Goal: Task Accomplishment & Management: Manage account settings

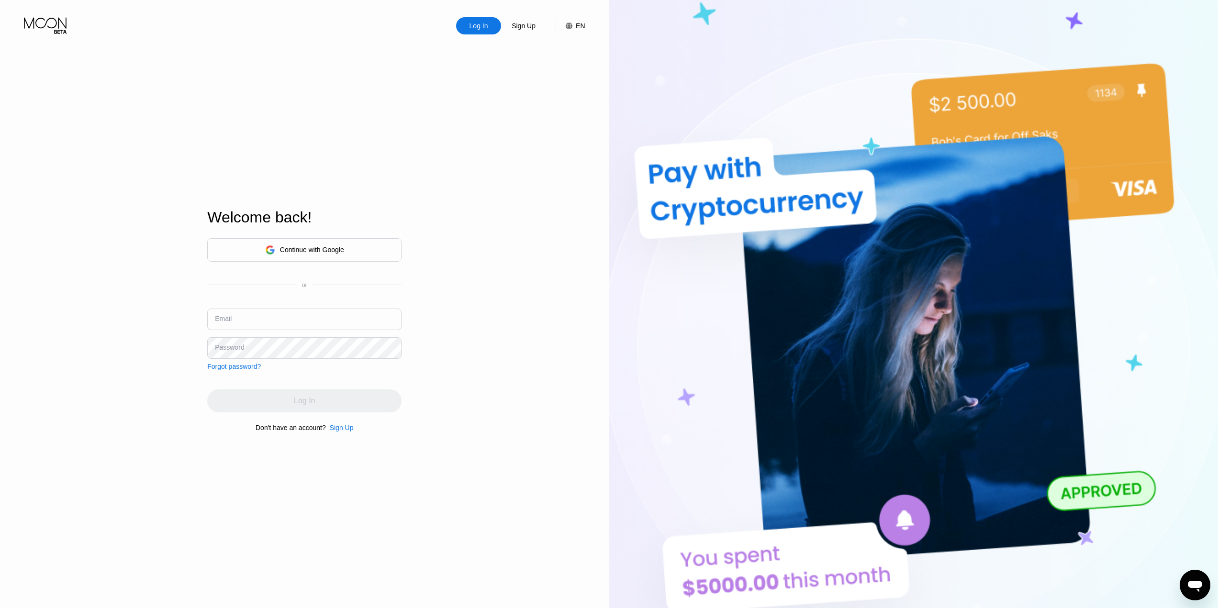
click at [299, 254] on div "Continue with Google" at bounding box center [304, 250] width 79 height 15
click at [270, 313] on input "text" at bounding box center [304, 320] width 194 height 22
type input "[EMAIL_ADDRESS][DOMAIN_NAME]"
click at [308, 391] on div "Log In" at bounding box center [304, 401] width 194 height 23
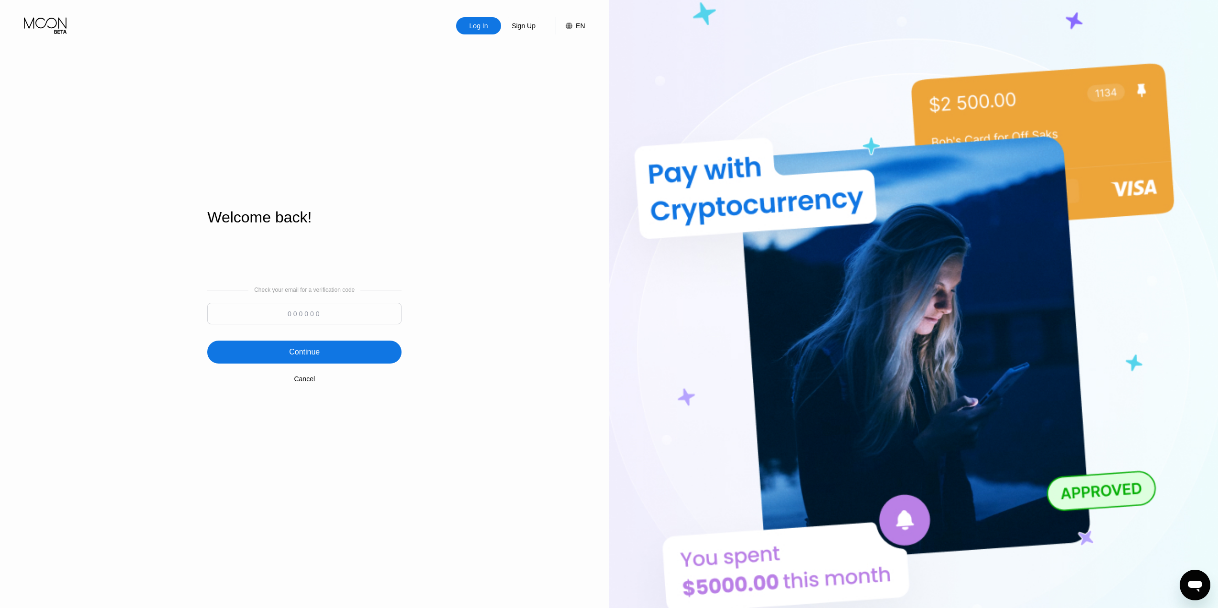
click at [325, 305] on input at bounding box center [304, 314] width 194 height 22
paste input "722487"
type input "722487"
click at [327, 345] on div "Continue" at bounding box center [304, 352] width 194 height 23
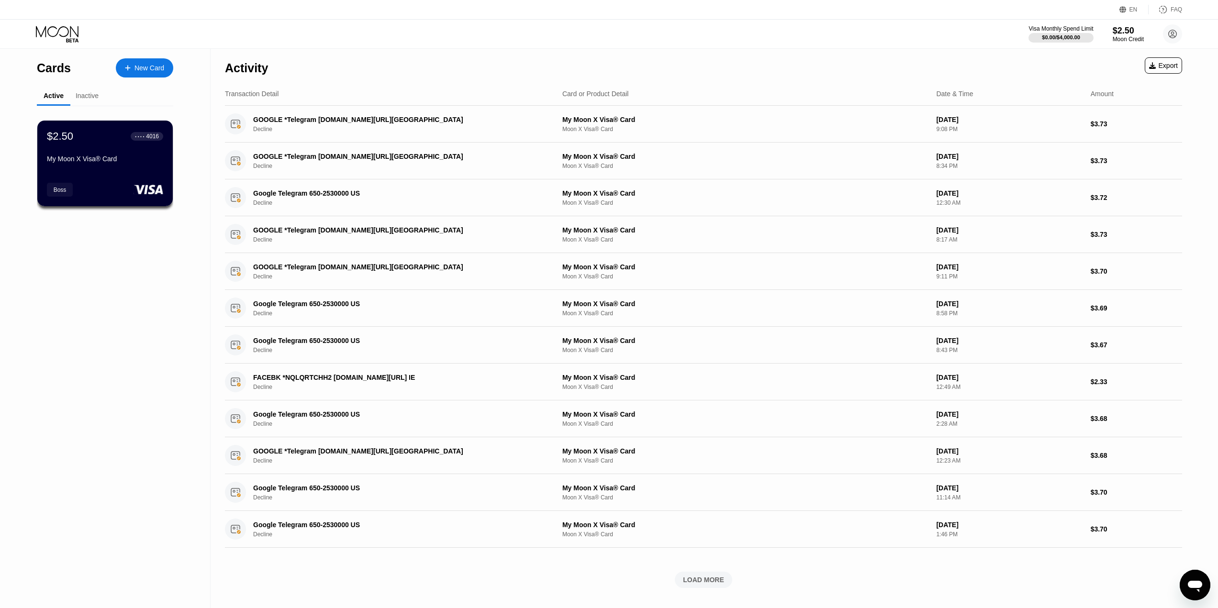
click at [156, 70] on div "New Card" at bounding box center [150, 68] width 30 height 8
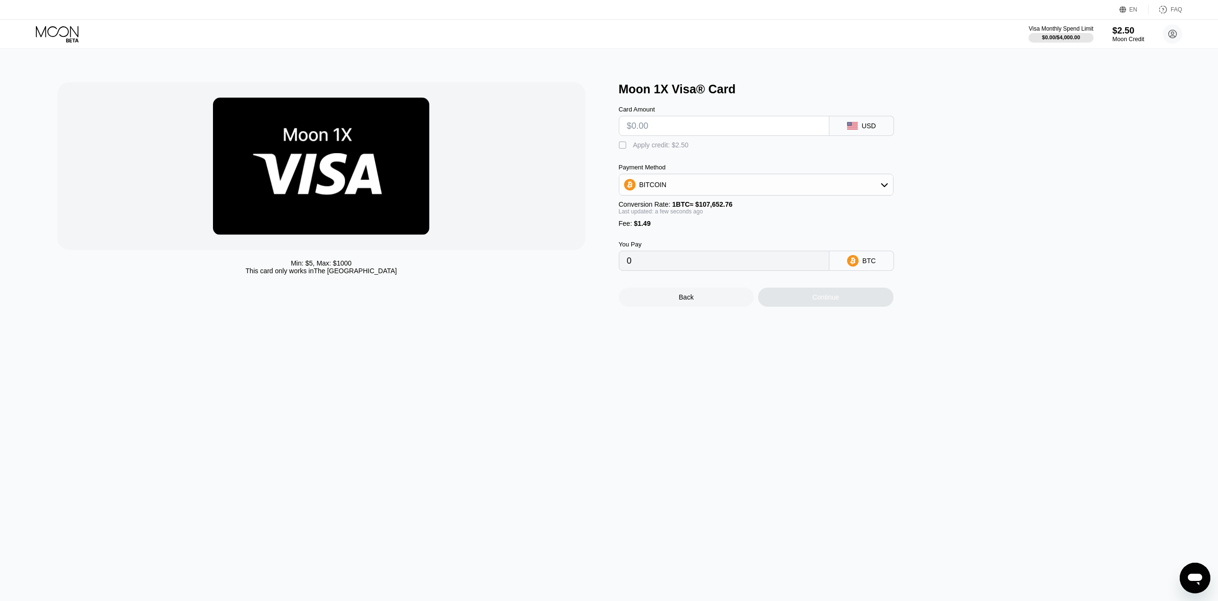
click at [1129, 33] on div "$2.50" at bounding box center [1128, 30] width 32 height 10
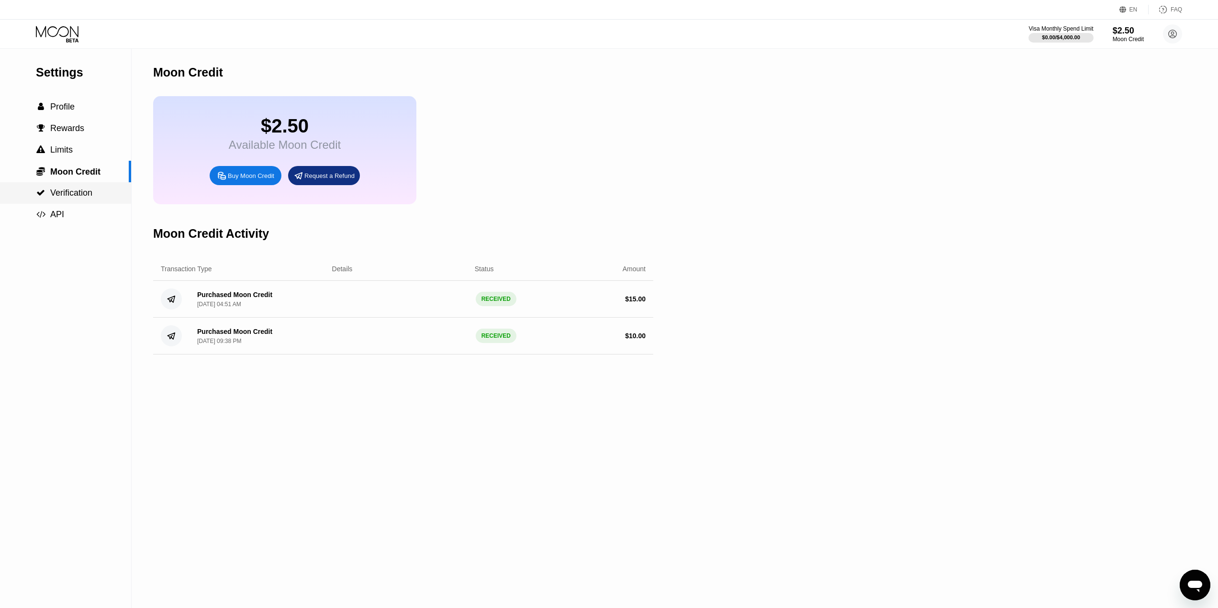
click at [79, 198] on span "Verification" at bounding box center [71, 193] width 42 height 10
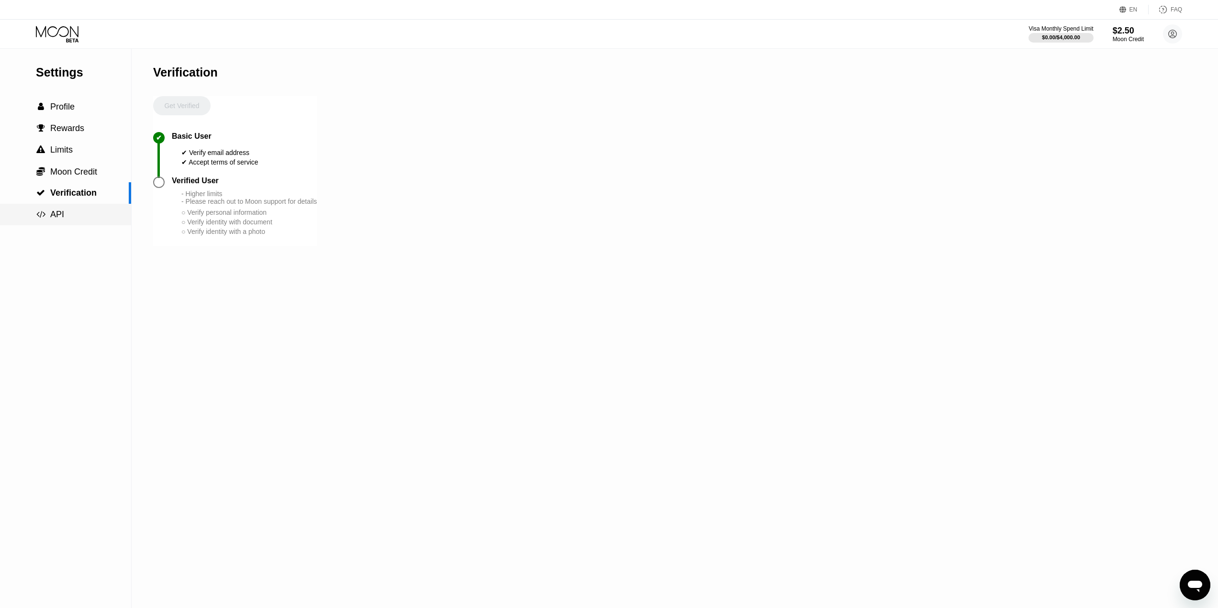
click at [77, 216] on div " API" at bounding box center [65, 215] width 131 height 10
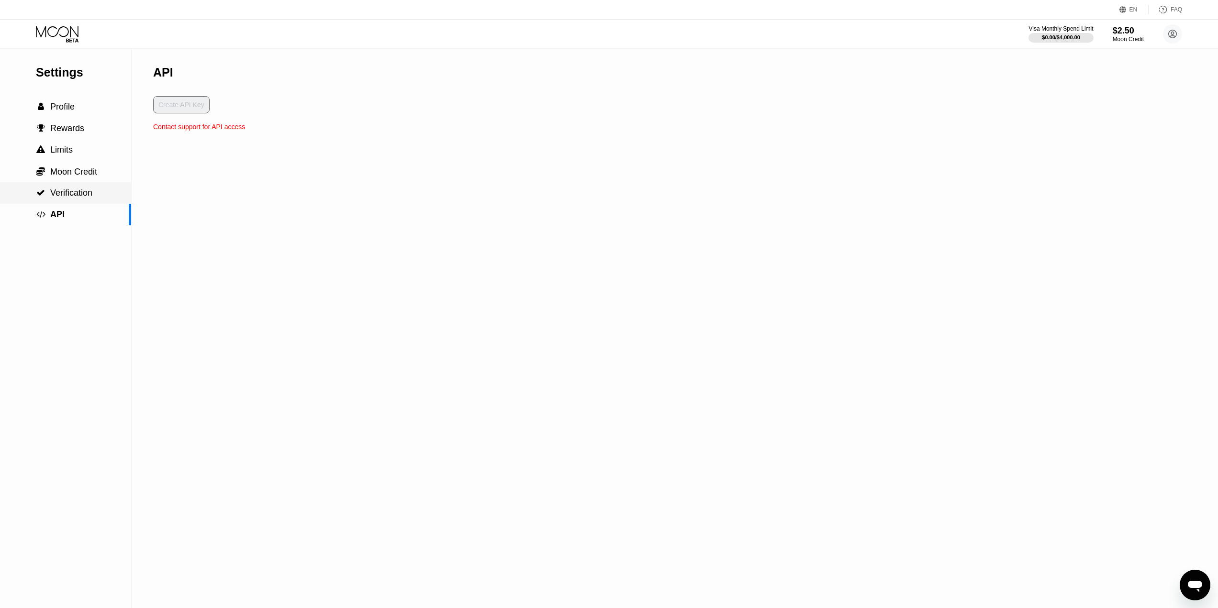
click at [74, 198] on span "Verification" at bounding box center [71, 193] width 42 height 10
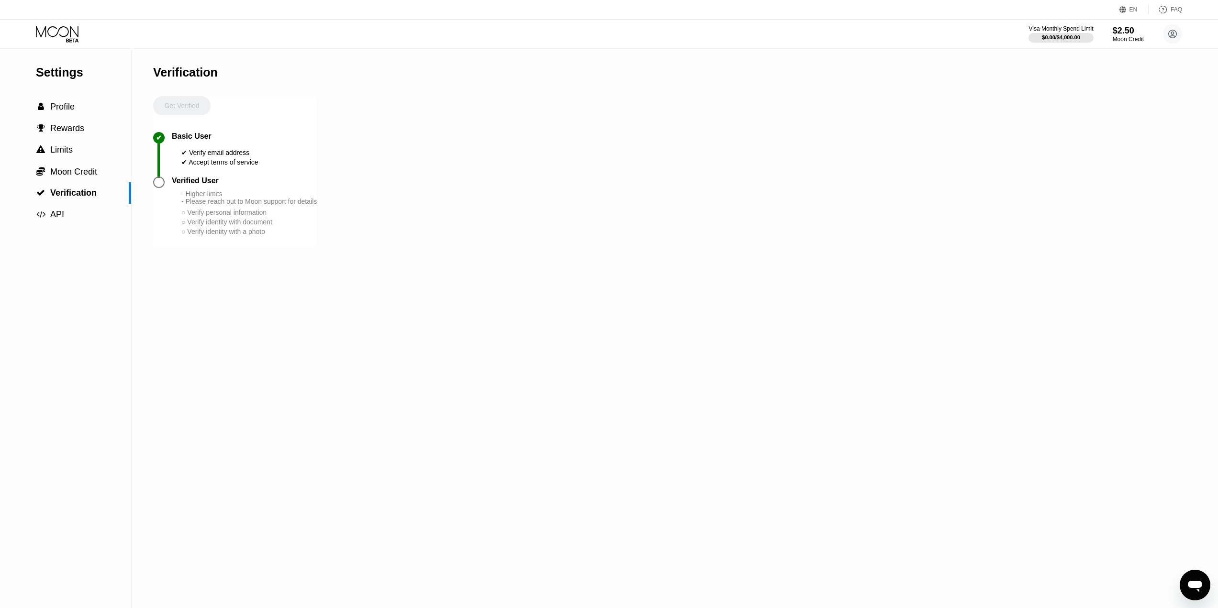
click at [166, 188] on div at bounding box center [162, 182] width 19 height 11
click at [158, 188] on div at bounding box center [158, 182] width 11 height 11
click at [69, 215] on div " API" at bounding box center [65, 215] width 131 height 10
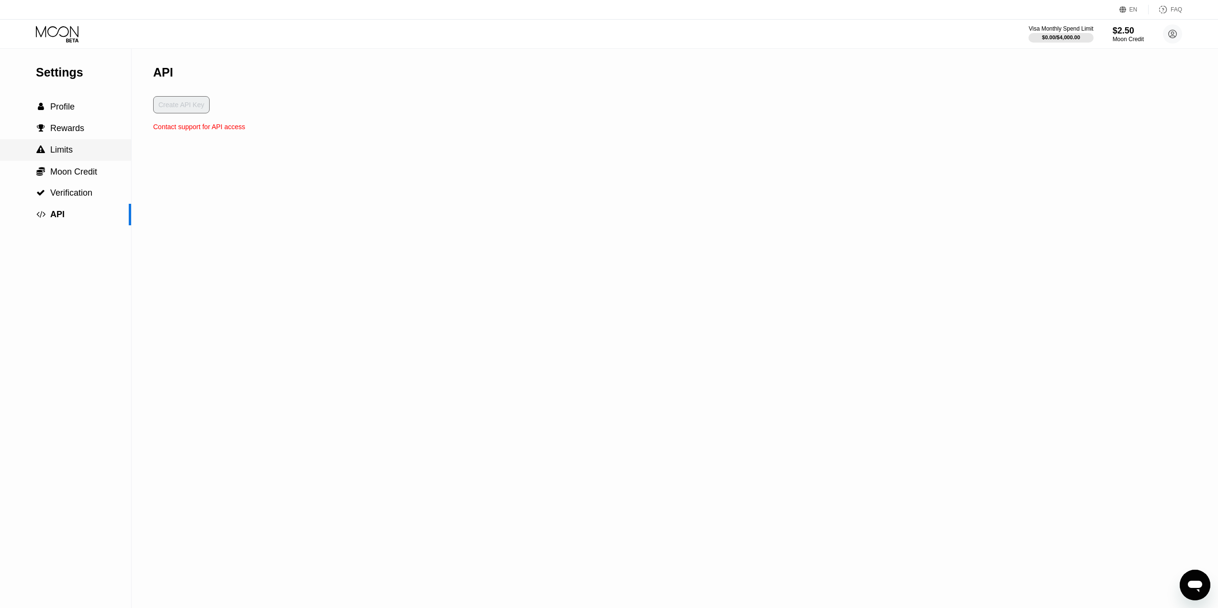
click at [56, 144] on div " Limits" at bounding box center [65, 150] width 131 height 22
click at [70, 128] on span "Rewards" at bounding box center [67, 128] width 34 height 10
click at [67, 111] on span "Profile" at bounding box center [62, 107] width 24 height 10
click at [59, 28] on icon at bounding box center [57, 31] width 43 height 11
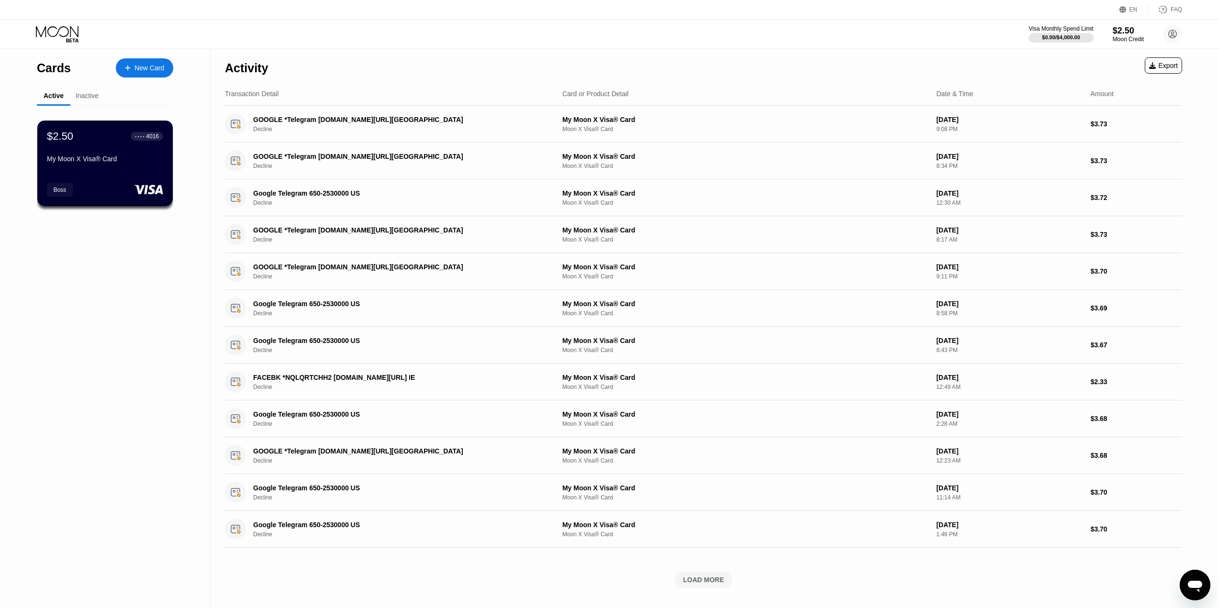
click at [92, 98] on div "Inactive" at bounding box center [87, 96] width 23 height 8
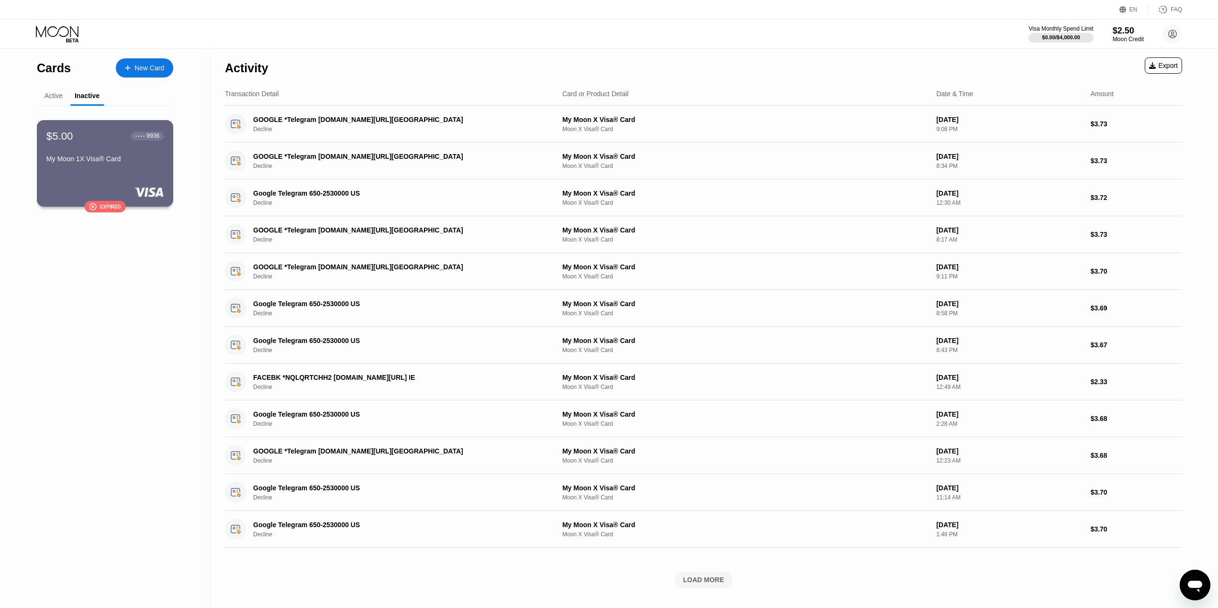
click at [95, 162] on div "My Moon 1X Visa® Card" at bounding box center [104, 159] width 117 height 8
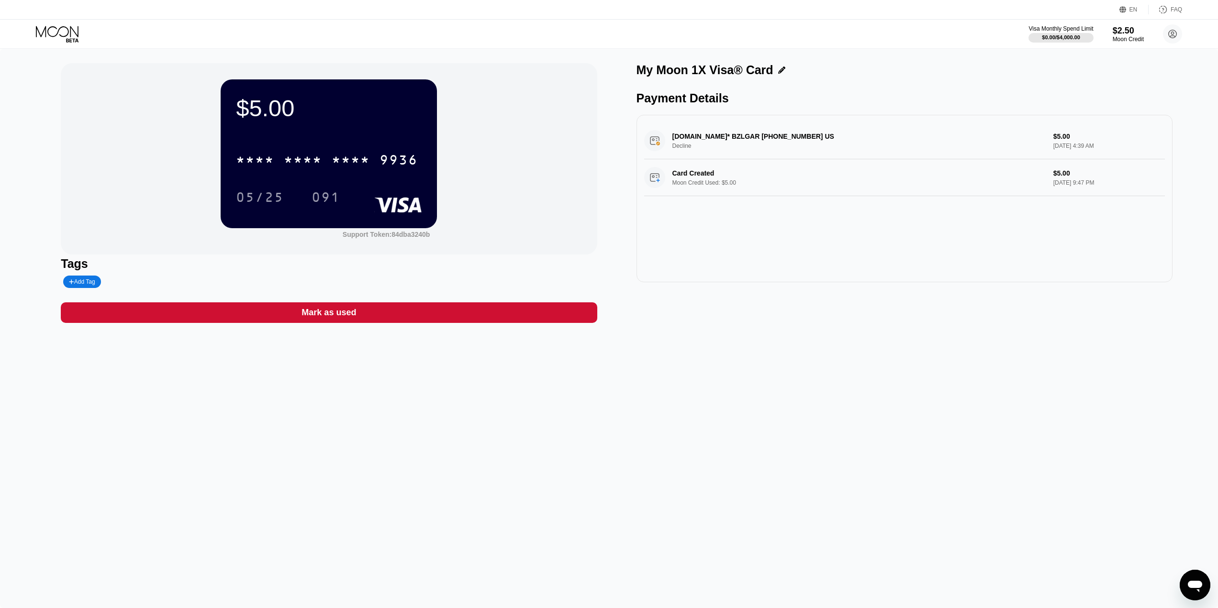
click at [326, 125] on div "$5.00 * * * * * * * * * * * * 9936 05/25 091" at bounding box center [329, 153] width 216 height 148
click at [322, 311] on div "Mark as used" at bounding box center [329, 312] width 55 height 11
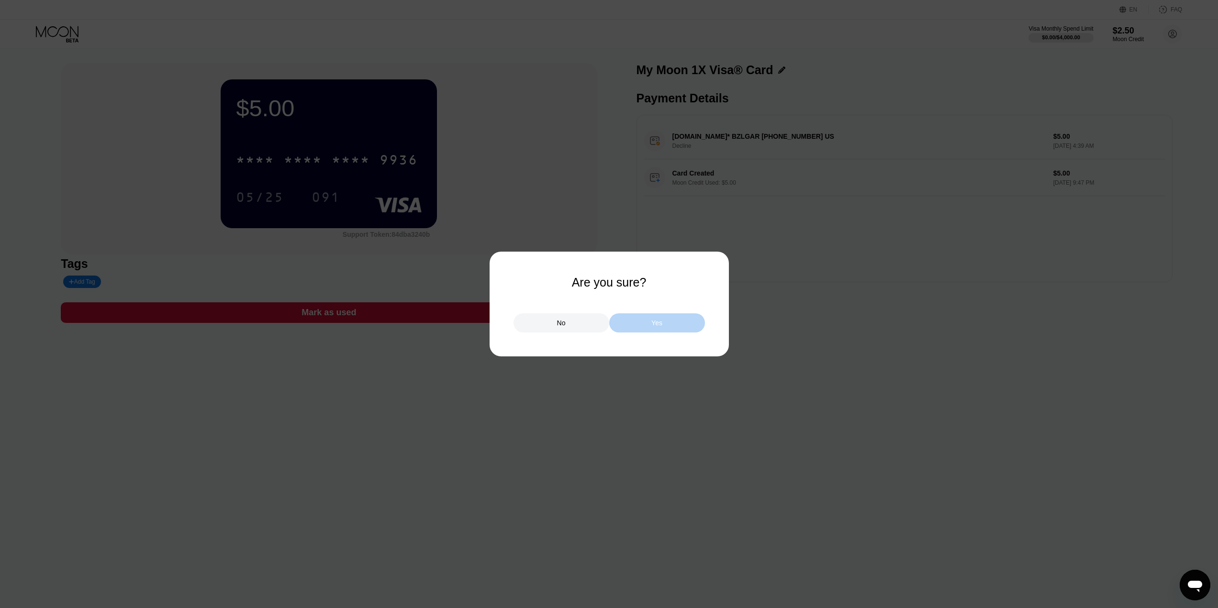
click at [634, 322] on div "Yes" at bounding box center [657, 323] width 96 height 19
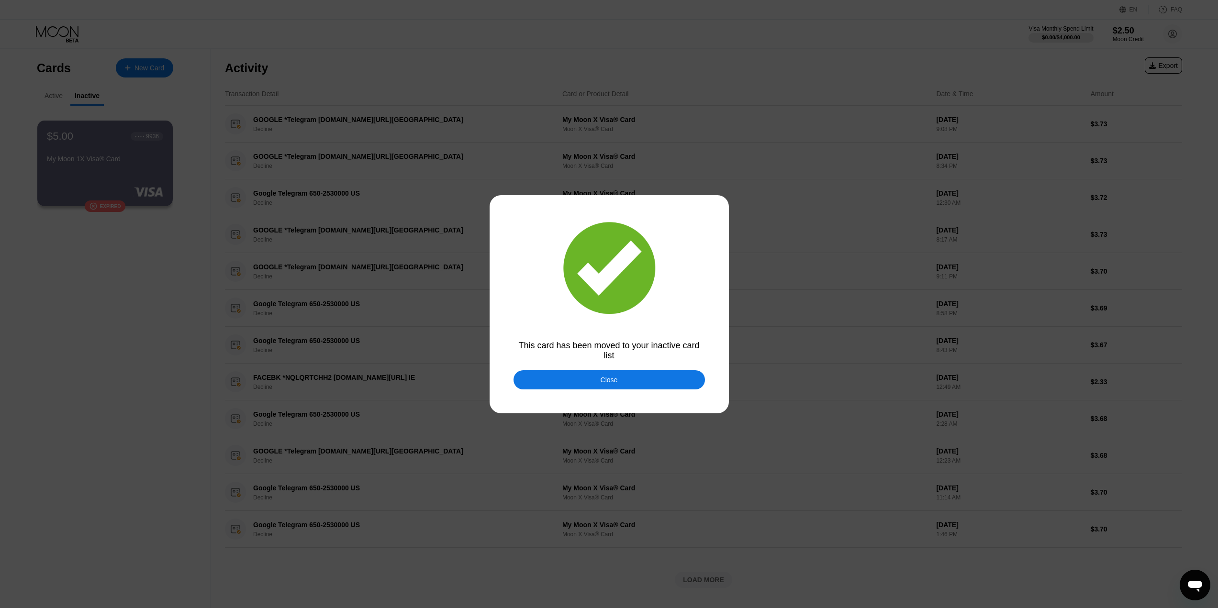
click at [617, 378] on div "Close" at bounding box center [609, 380] width 17 height 8
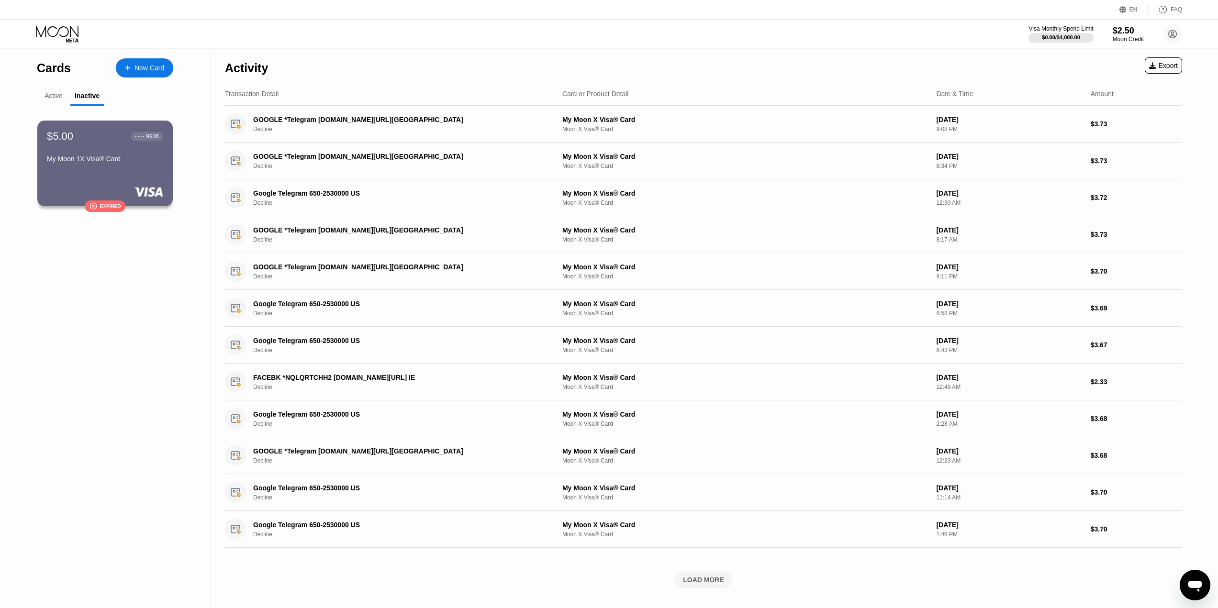
click at [63, 90] on div "Active" at bounding box center [54, 96] width 34 height 19
click at [58, 94] on div "Active" at bounding box center [54, 96] width 18 height 8
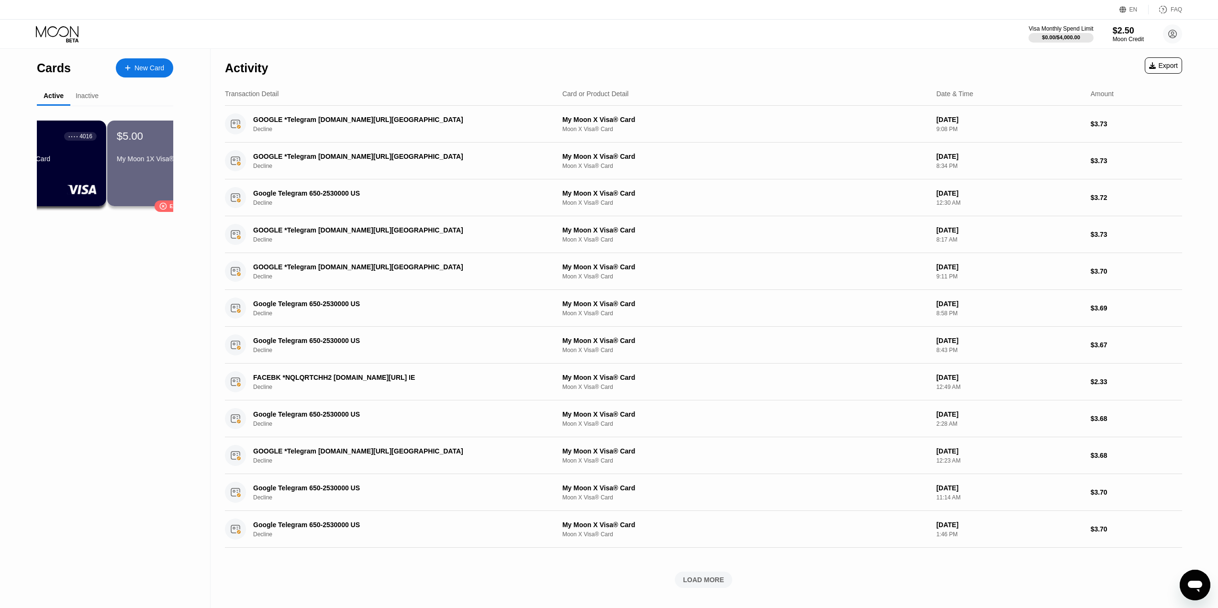
click at [54, 102] on div "Active" at bounding box center [54, 96] width 34 height 19
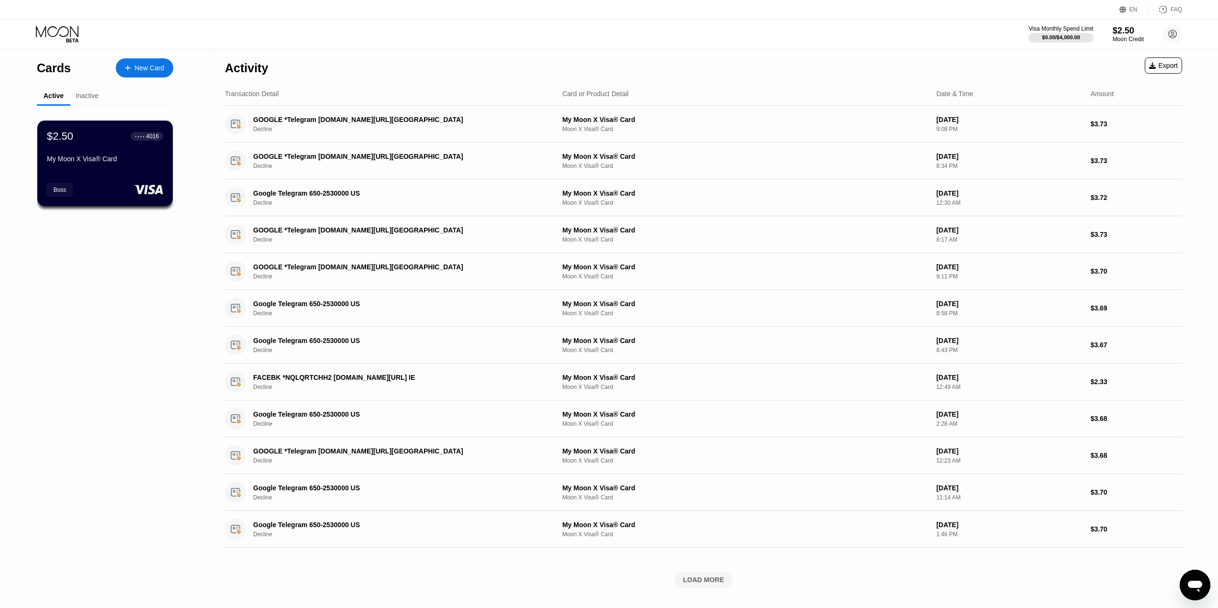
click at [90, 94] on div "Inactive" at bounding box center [87, 96] width 23 height 8
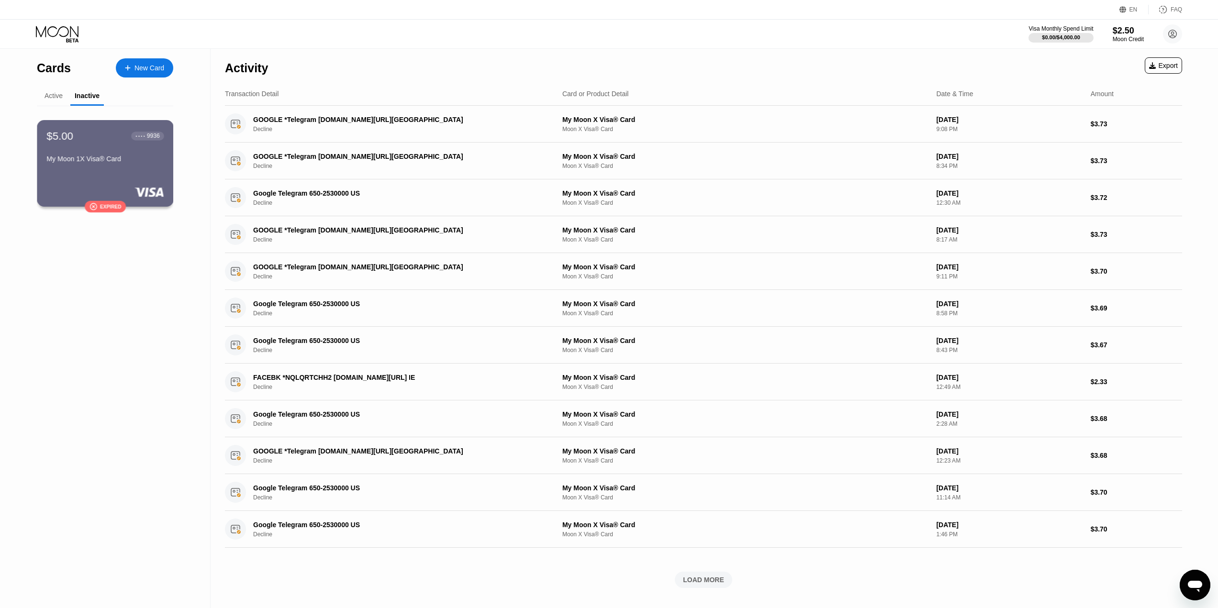
click at [113, 182] on div "$5.00 ● ● ● ● 9936 My Moon 1X Visa® Card  Expired" at bounding box center [105, 163] width 137 height 87
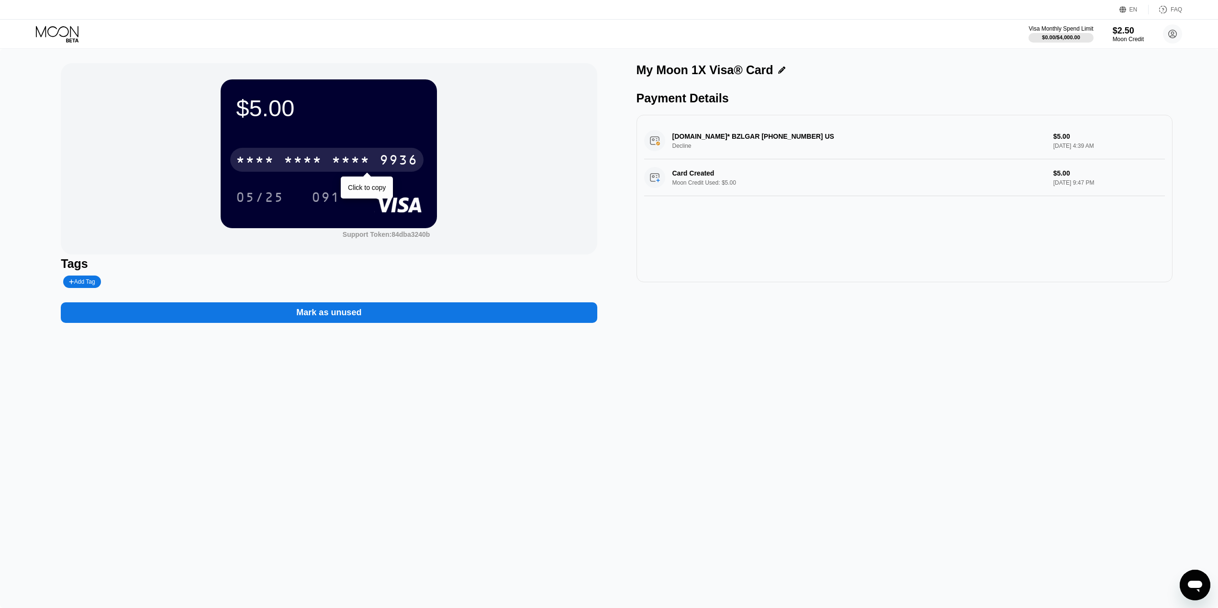
click at [302, 151] on div "* * * * * * * * * * * * 9936" at bounding box center [326, 160] width 193 height 24
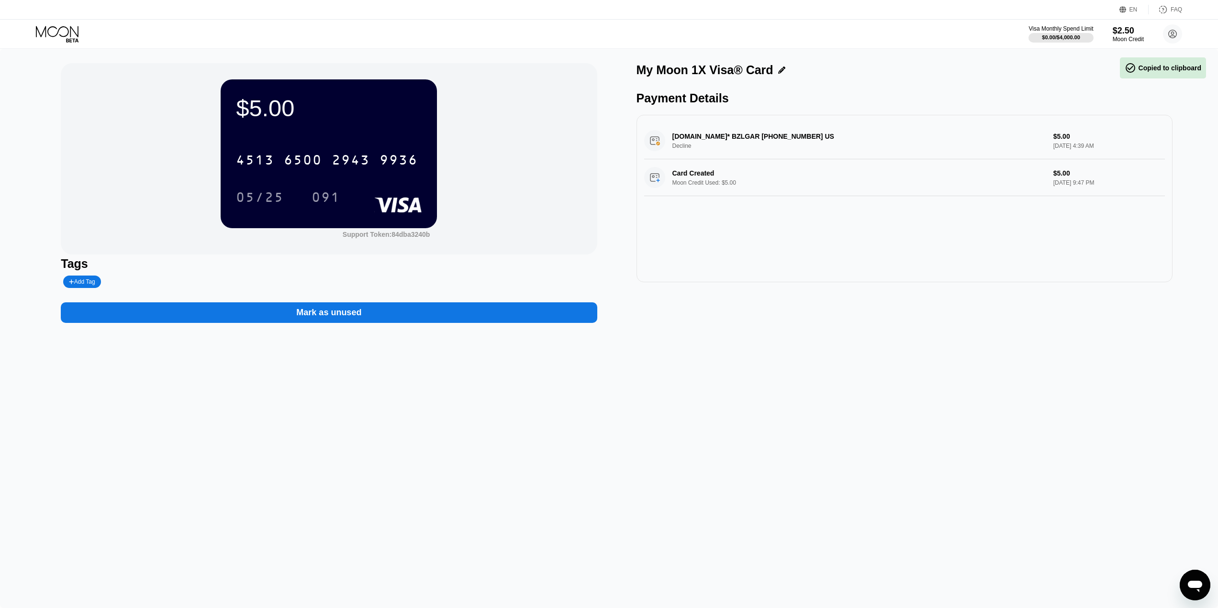
click at [270, 104] on div "$5.00" at bounding box center [329, 108] width 186 height 27
click at [52, 35] on icon at bounding box center [58, 34] width 45 height 17
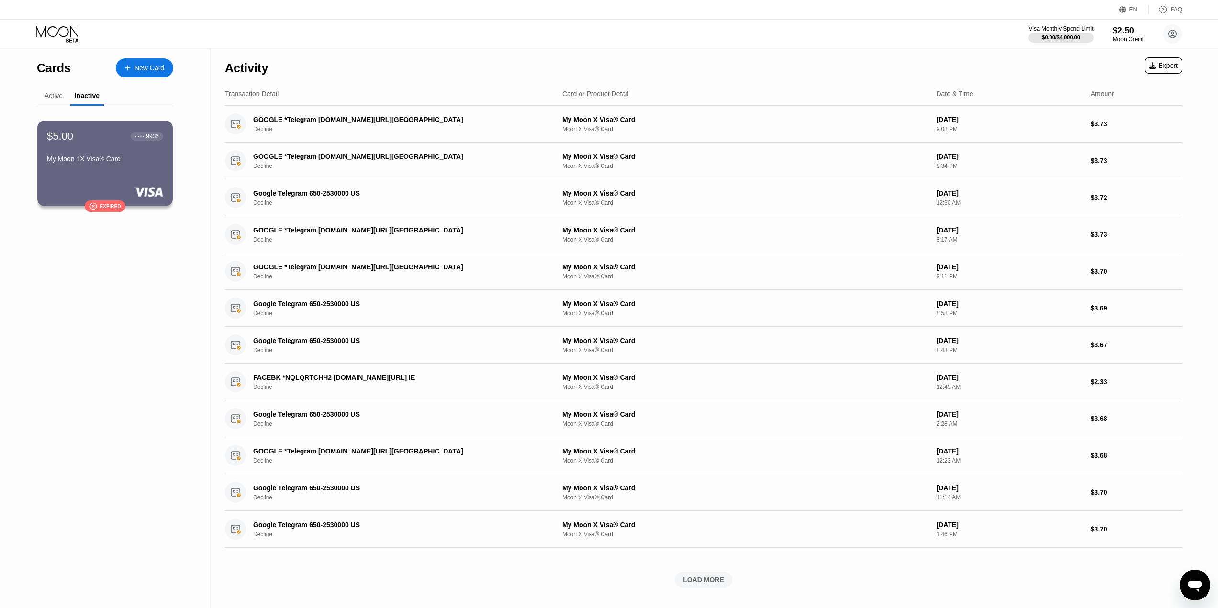
click at [50, 95] on div "Active" at bounding box center [54, 96] width 18 height 8
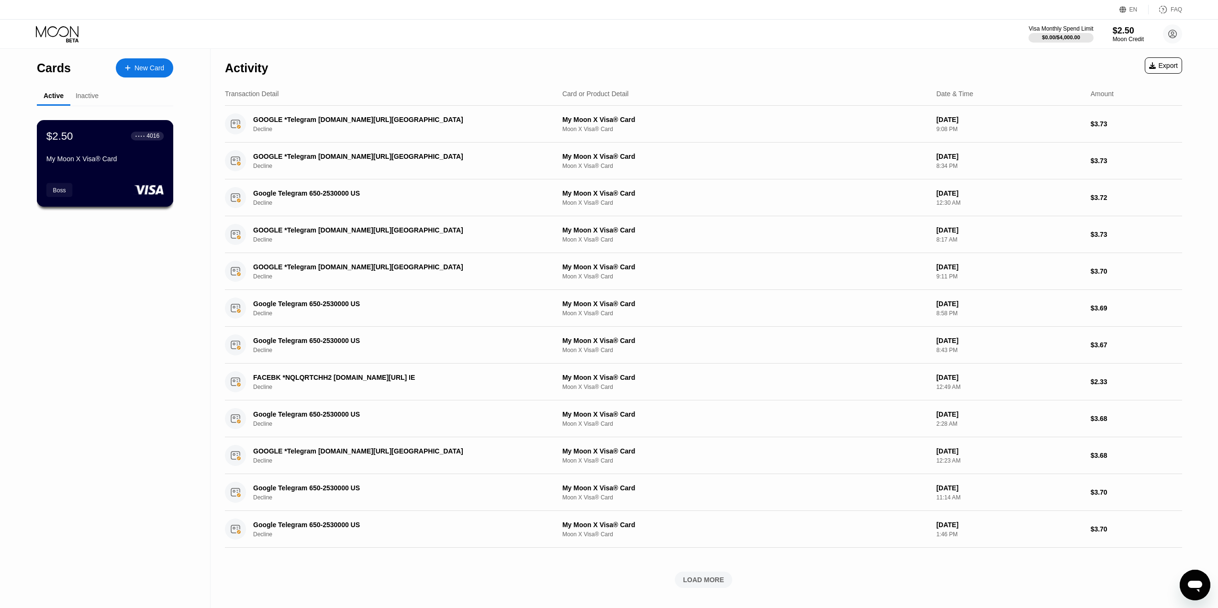
click at [77, 159] on div "My Moon X Visa® Card" at bounding box center [104, 159] width 117 height 8
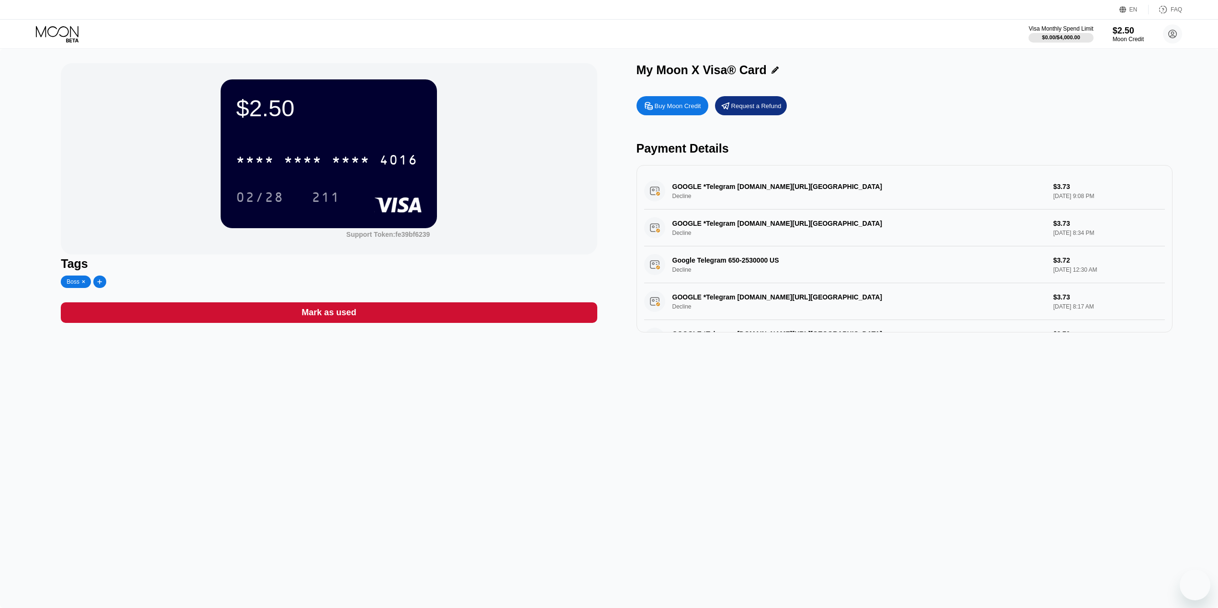
click at [613, 606] on div "$2.50 * * * * * * * * * * * * 4016 02/28 211 Support Token: fe39bf6239 Tags Bos…" at bounding box center [609, 329] width 1218 height 560
